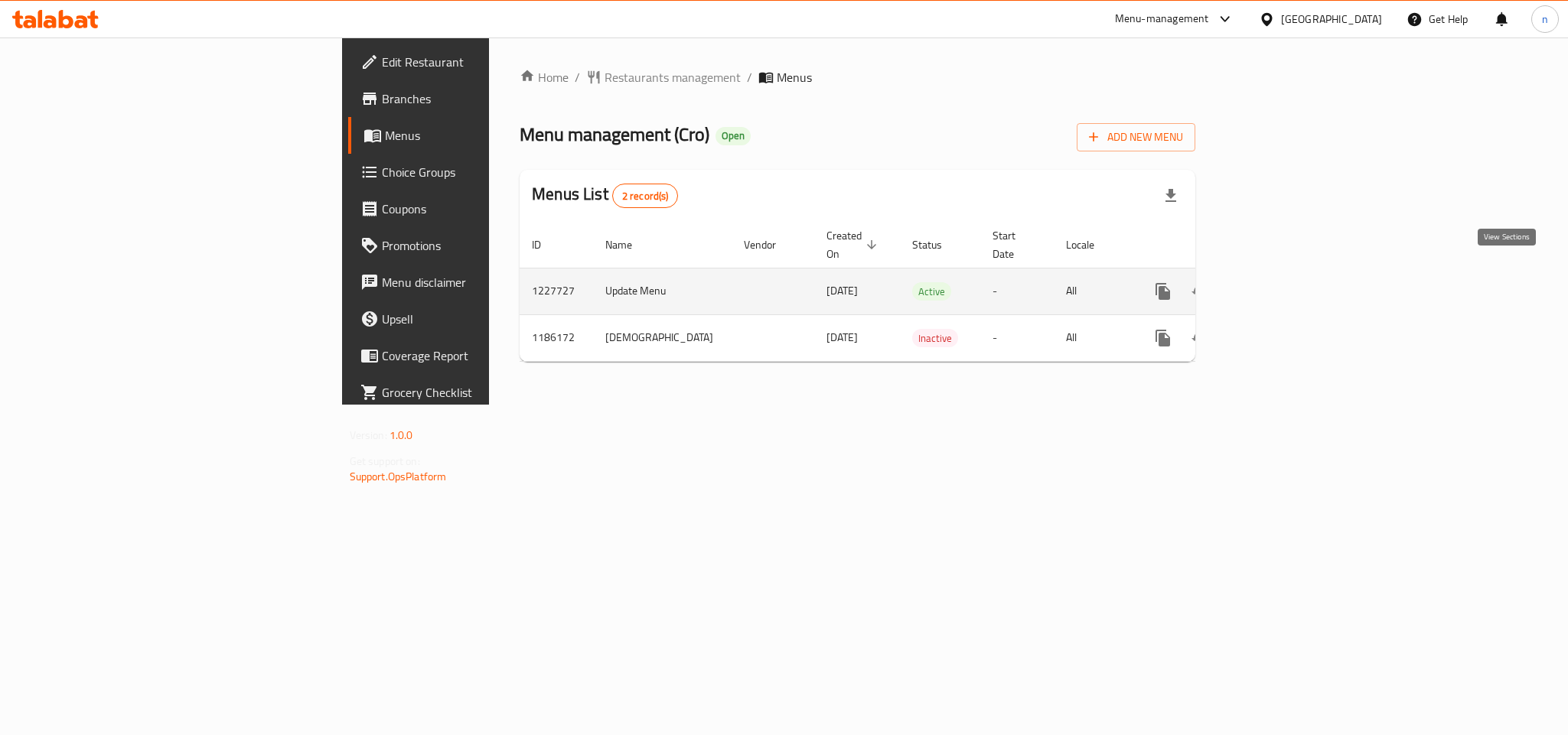
click at [1280, 285] on icon "enhanced table" at bounding box center [1273, 291] width 14 height 14
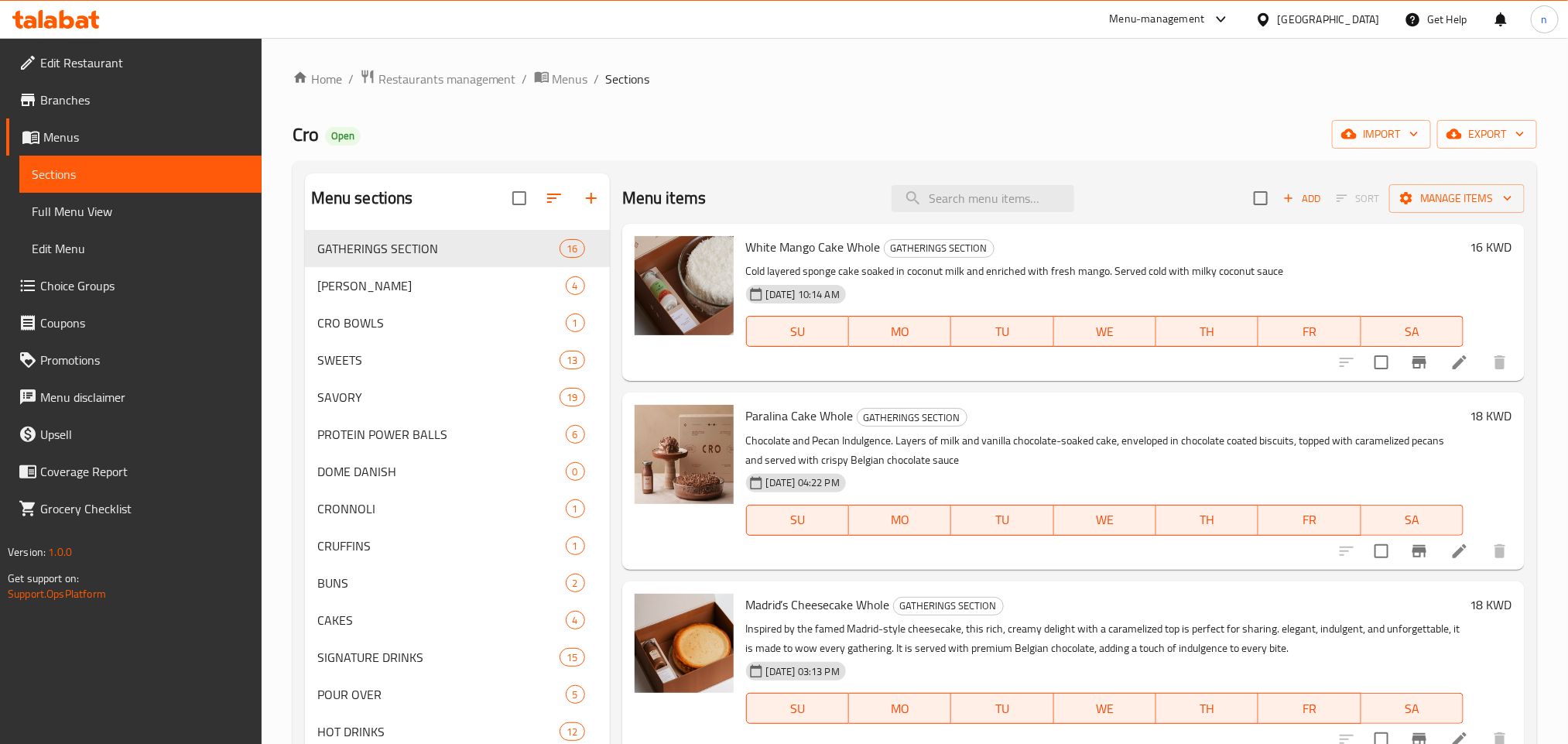
click at [104, 295] on span "Choice Groups" at bounding box center [144, 285] width 209 height 18
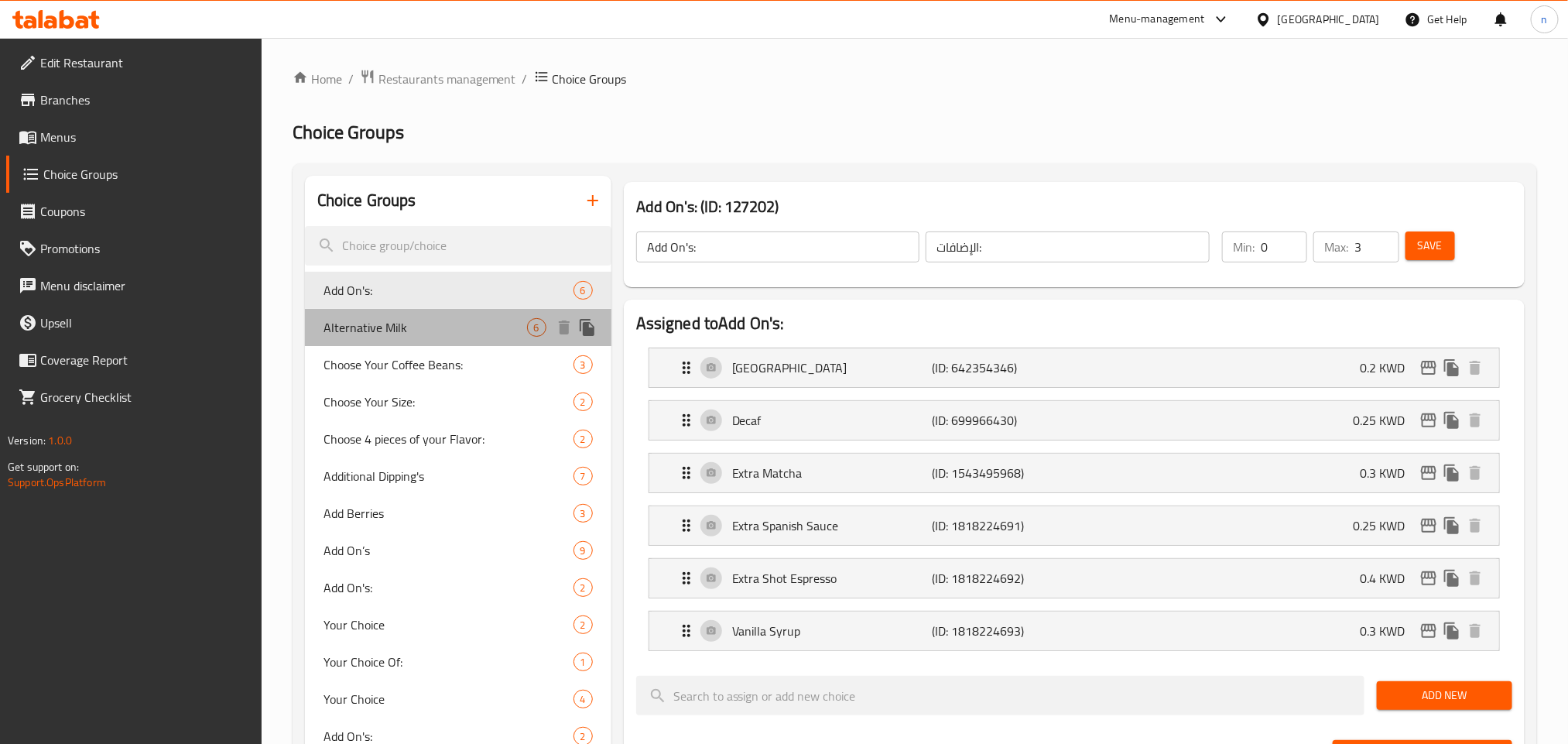
click at [423, 323] on span "Alternative Milk" at bounding box center [425, 327] width 204 height 18
type input "Alternative Milk"
type input "حليب بديل"
type input "1"
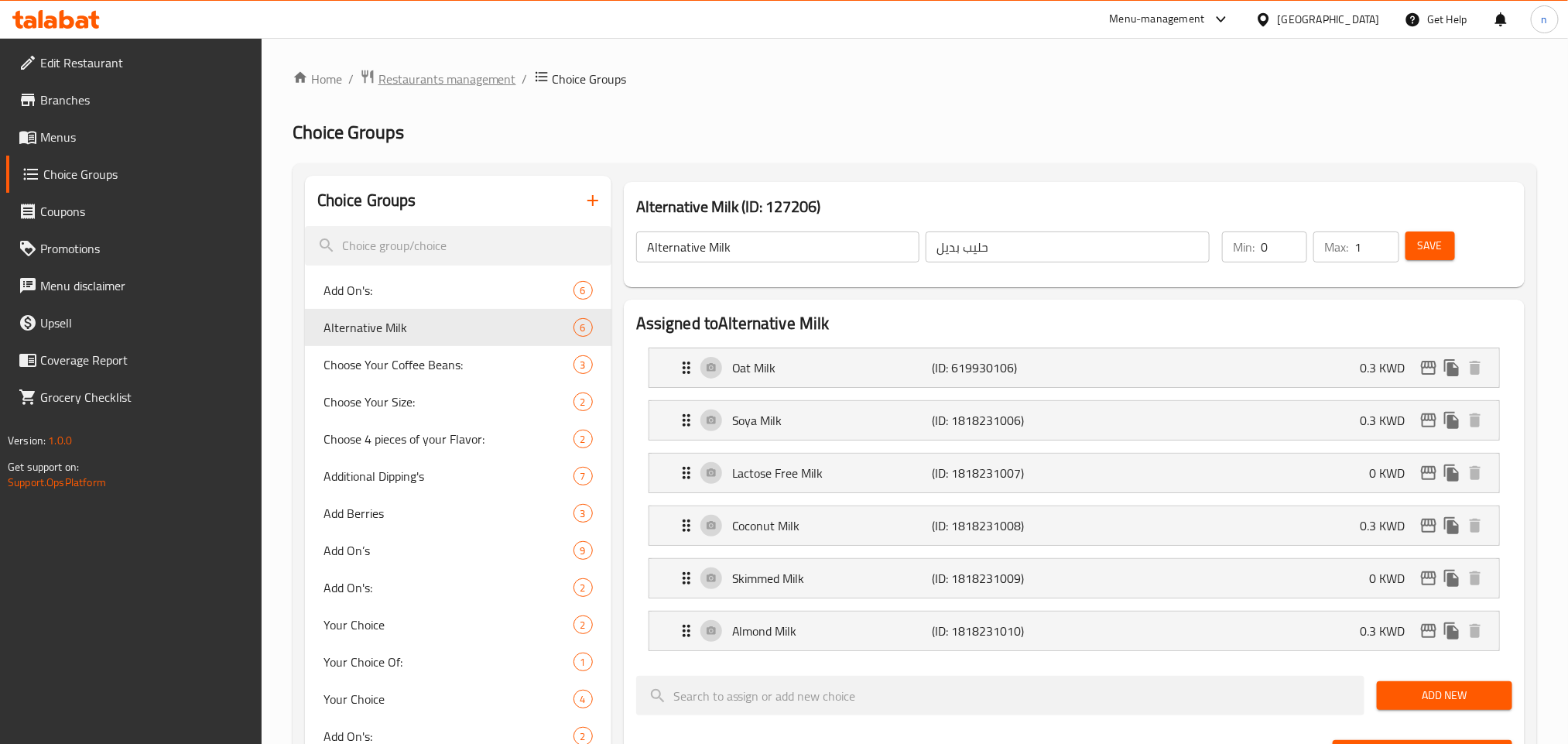
click at [439, 75] on span "Restaurants management" at bounding box center [447, 78] width 137 height 18
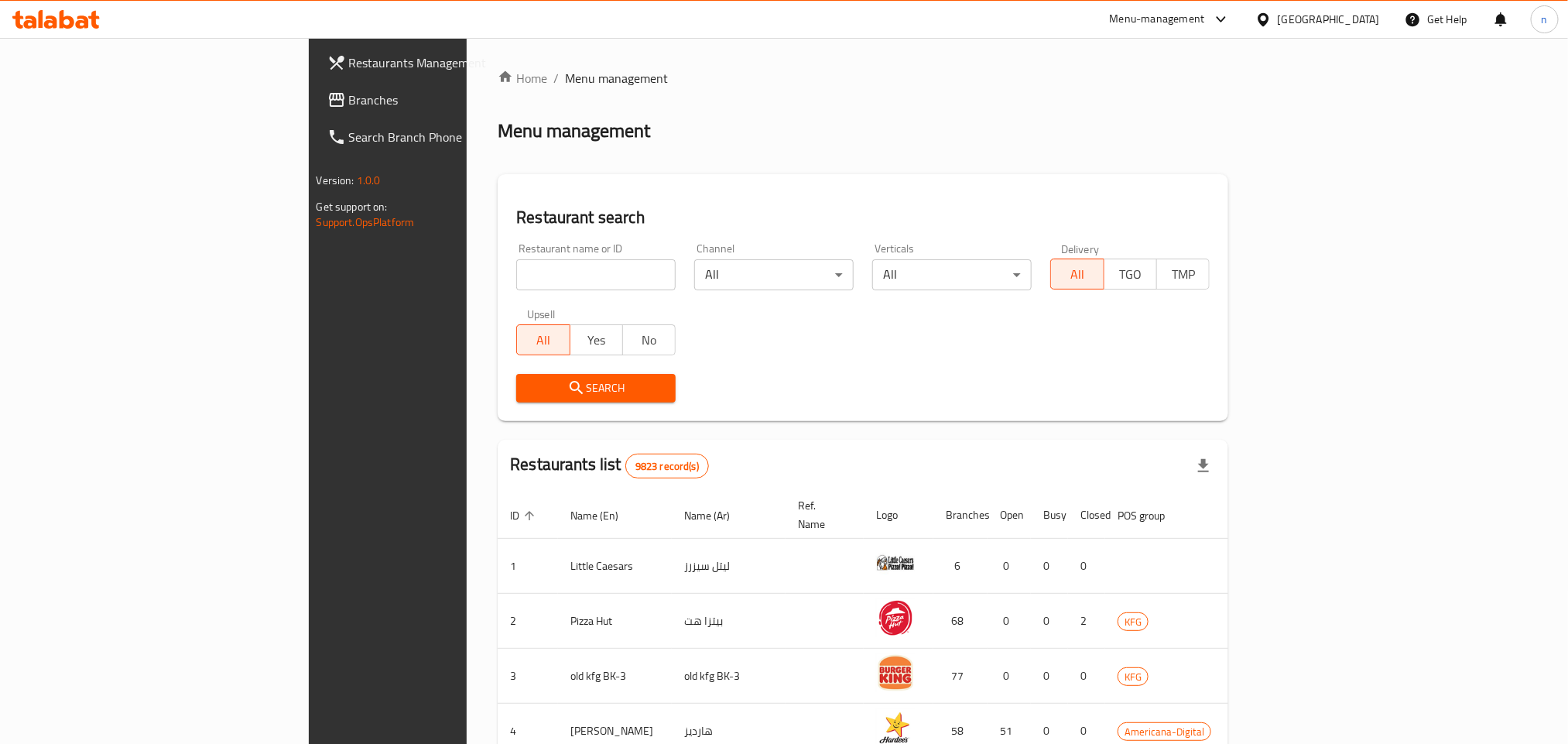
click at [517, 267] on input "search" at bounding box center [596, 275] width 159 height 31
paste input "666590"
type input "666590"
click button "Search" at bounding box center [596, 388] width 159 height 29
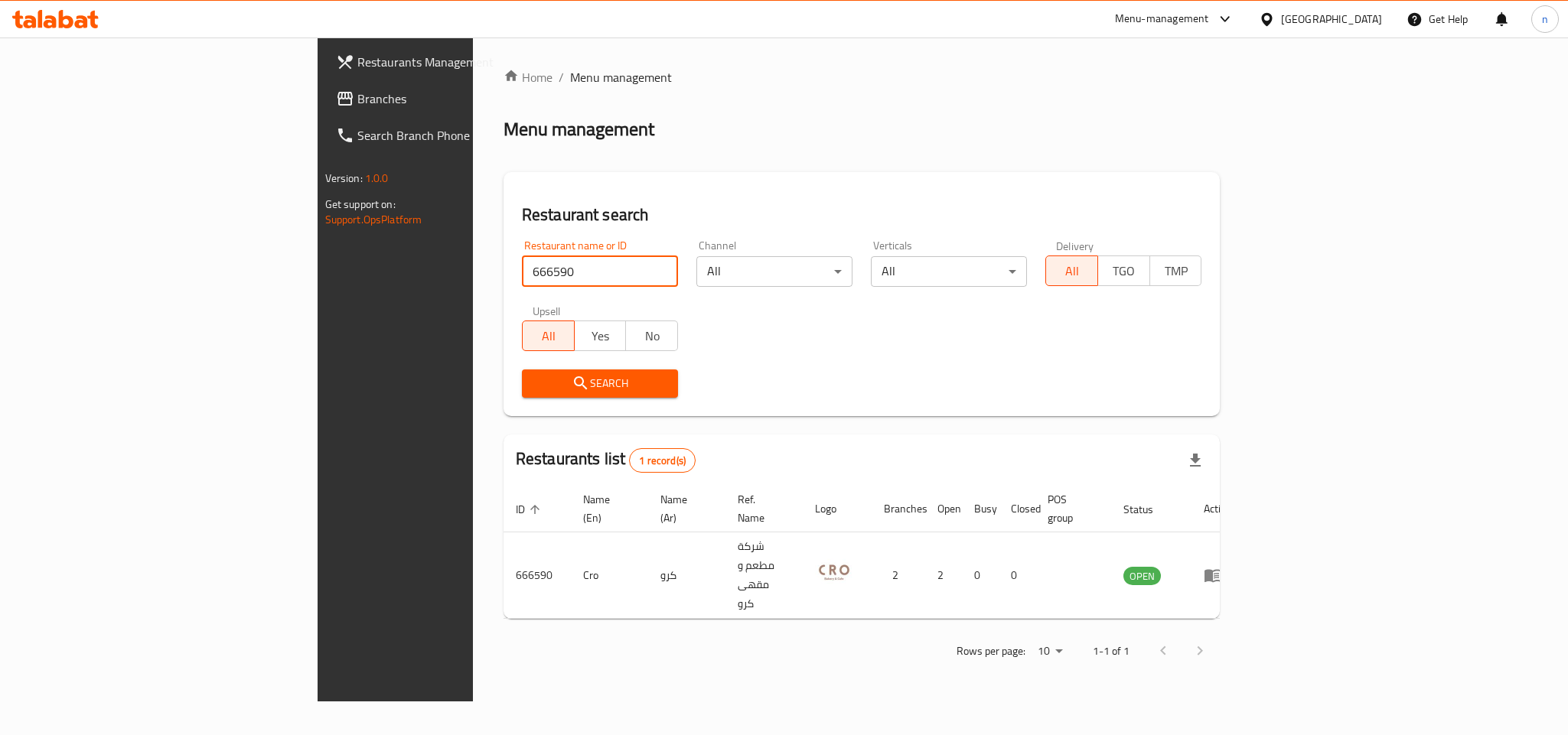
click at [358, 94] on span "Branches" at bounding box center [462, 98] width 210 height 18
